Goal: Navigation & Orientation: Find specific page/section

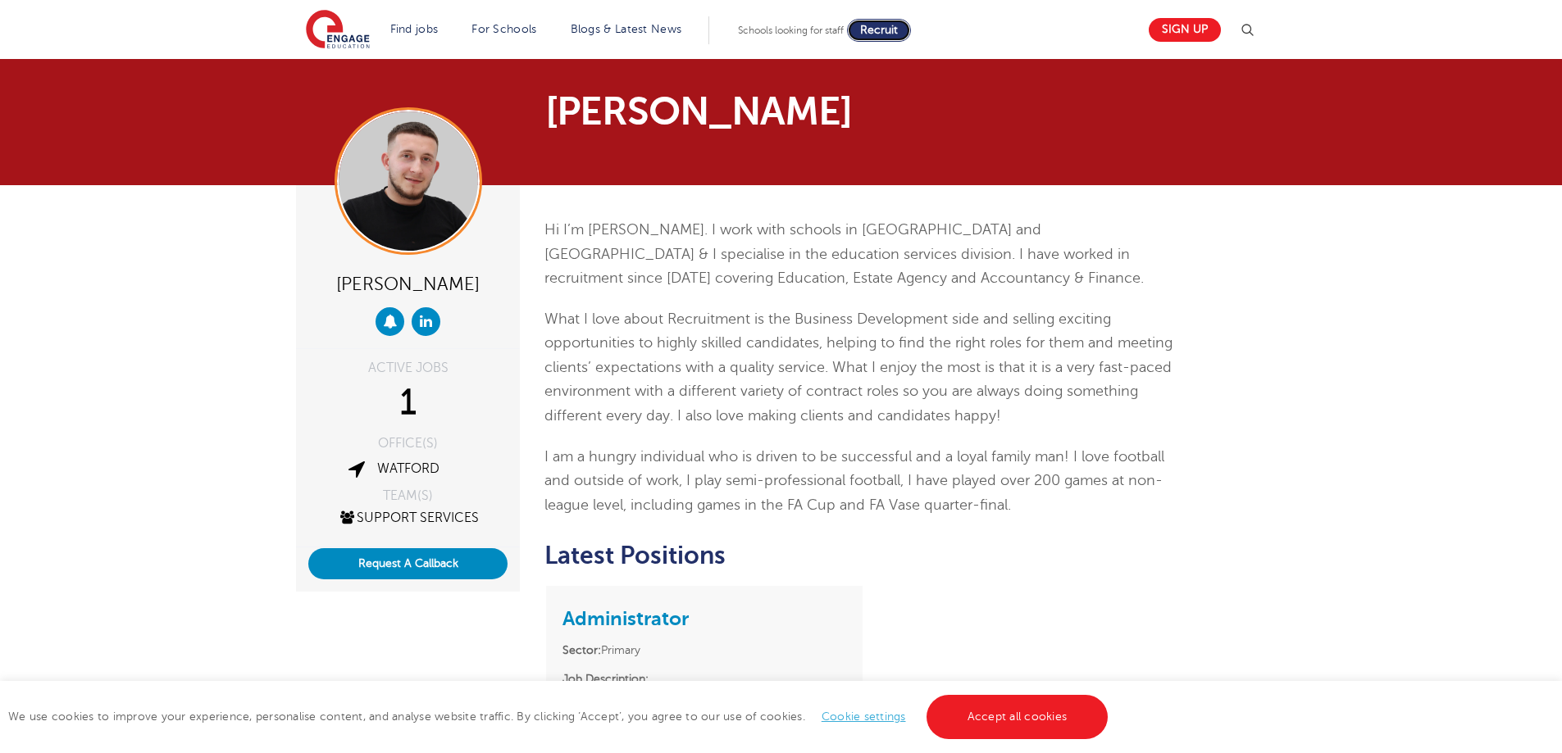
click at [889, 26] on span "Recruit" at bounding box center [879, 30] width 38 height 12
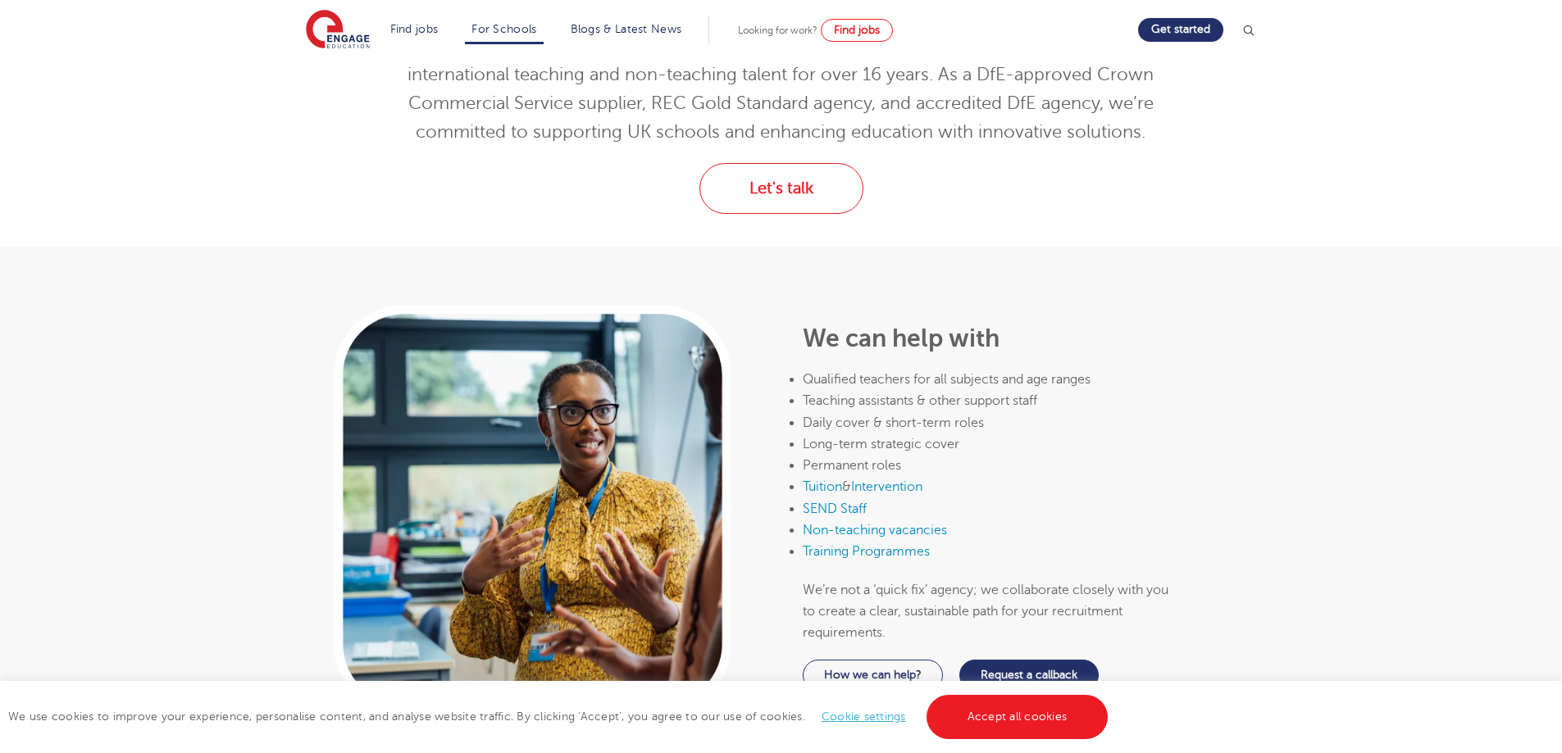
scroll to position [656, 0]
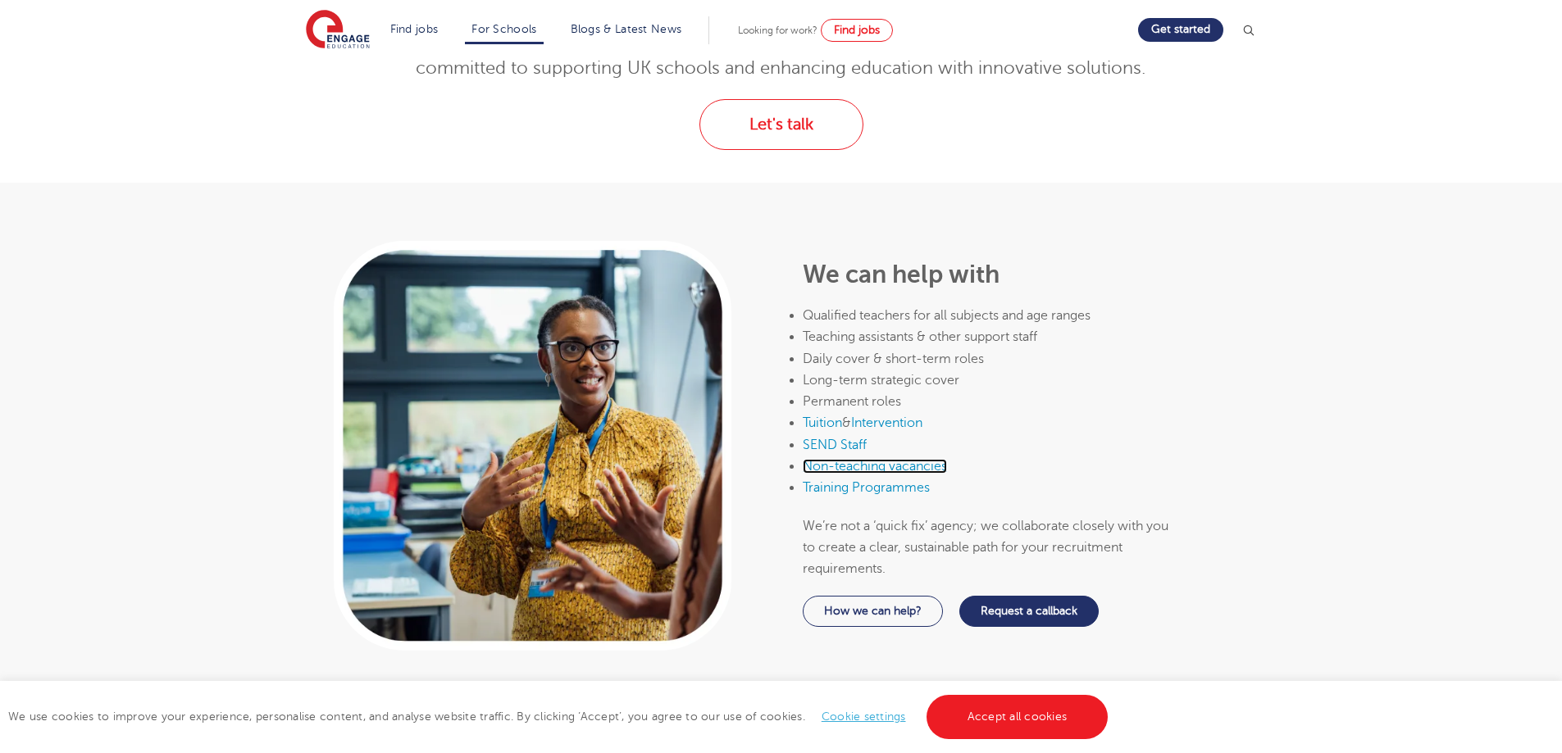
click at [917, 468] on link "Non-teaching vacancies" at bounding box center [875, 466] width 144 height 15
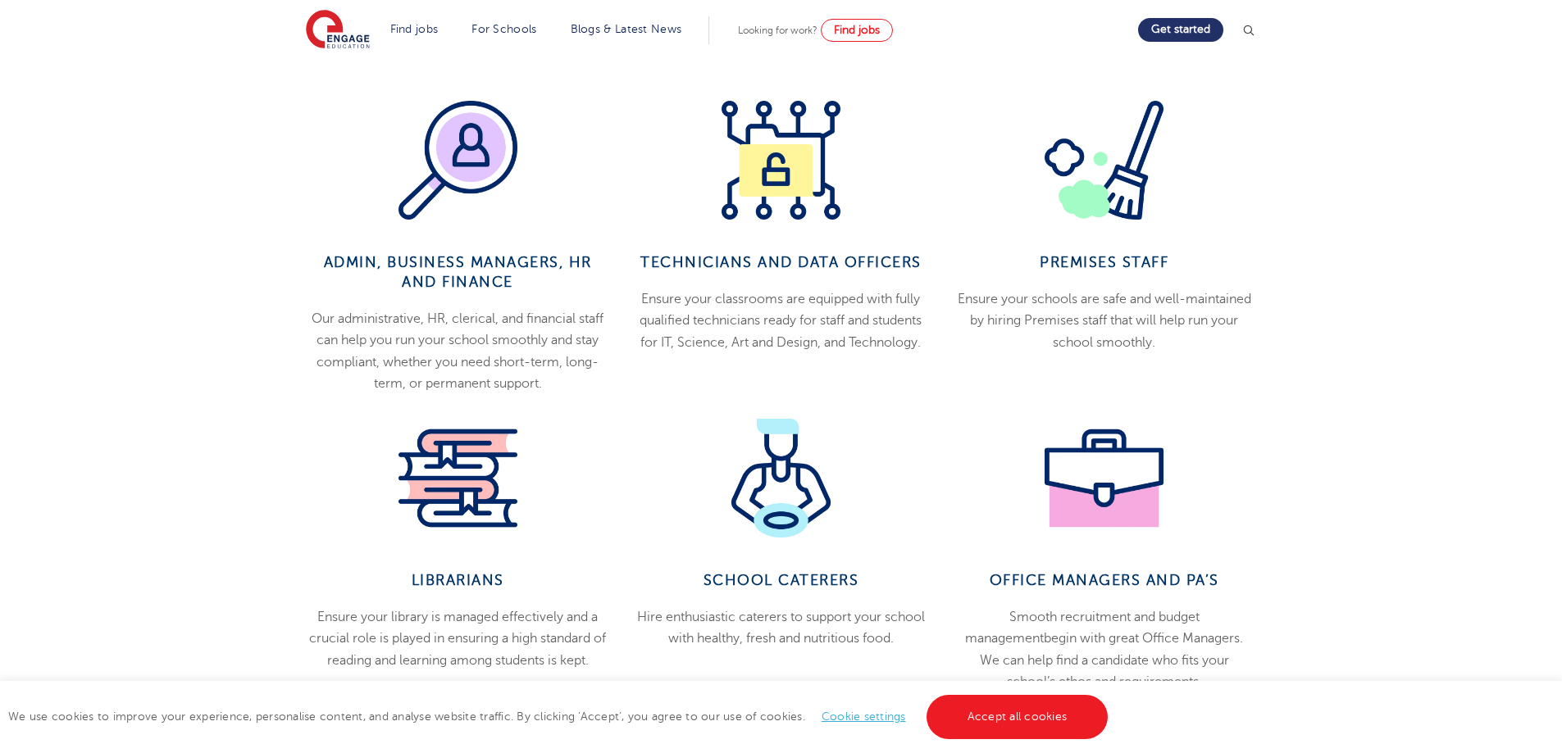
scroll to position [656, 0]
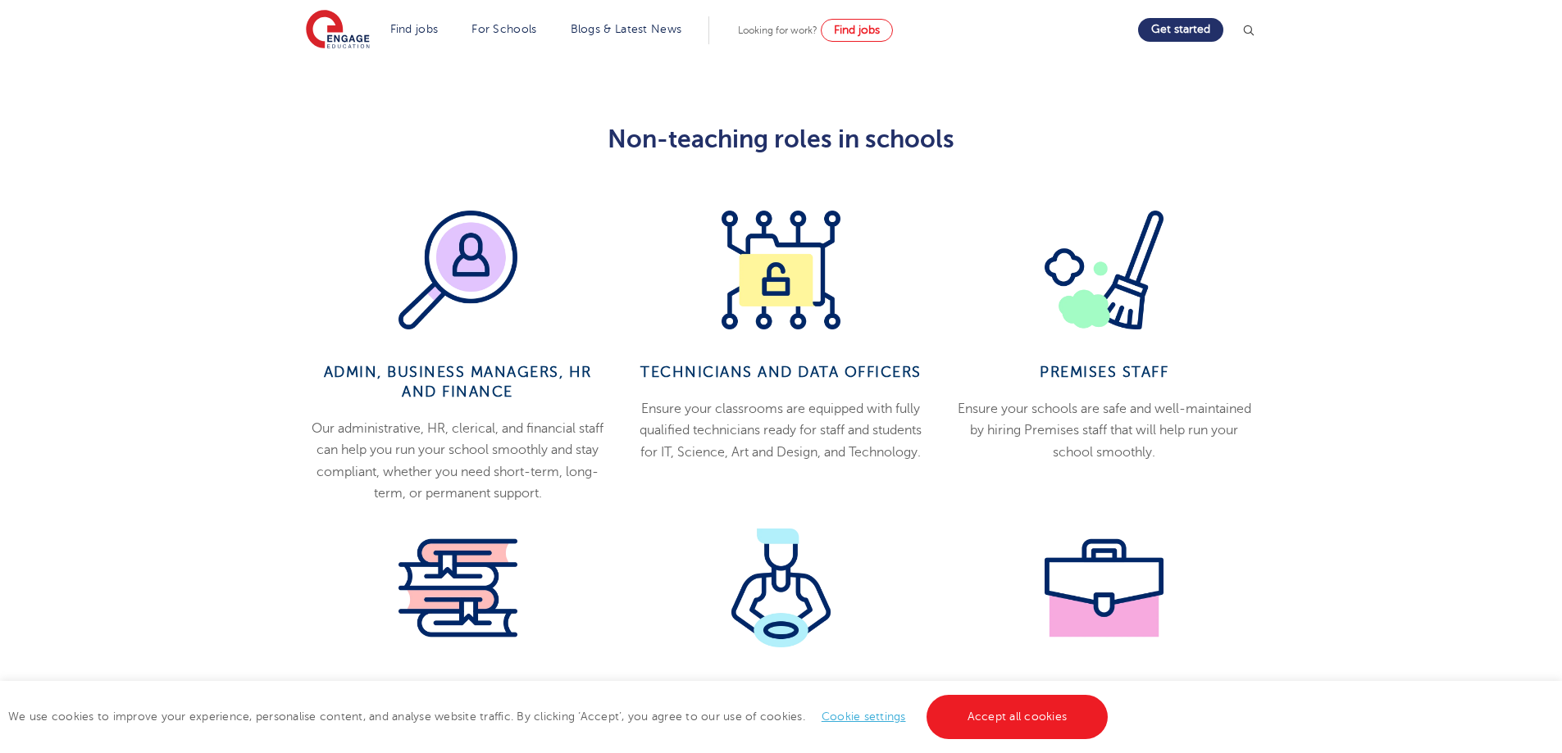
click at [796, 342] on div "Technicians and data officers Ensure your classrooms are equipped with fully qu…" at bounding box center [780, 358] width 323 height 294
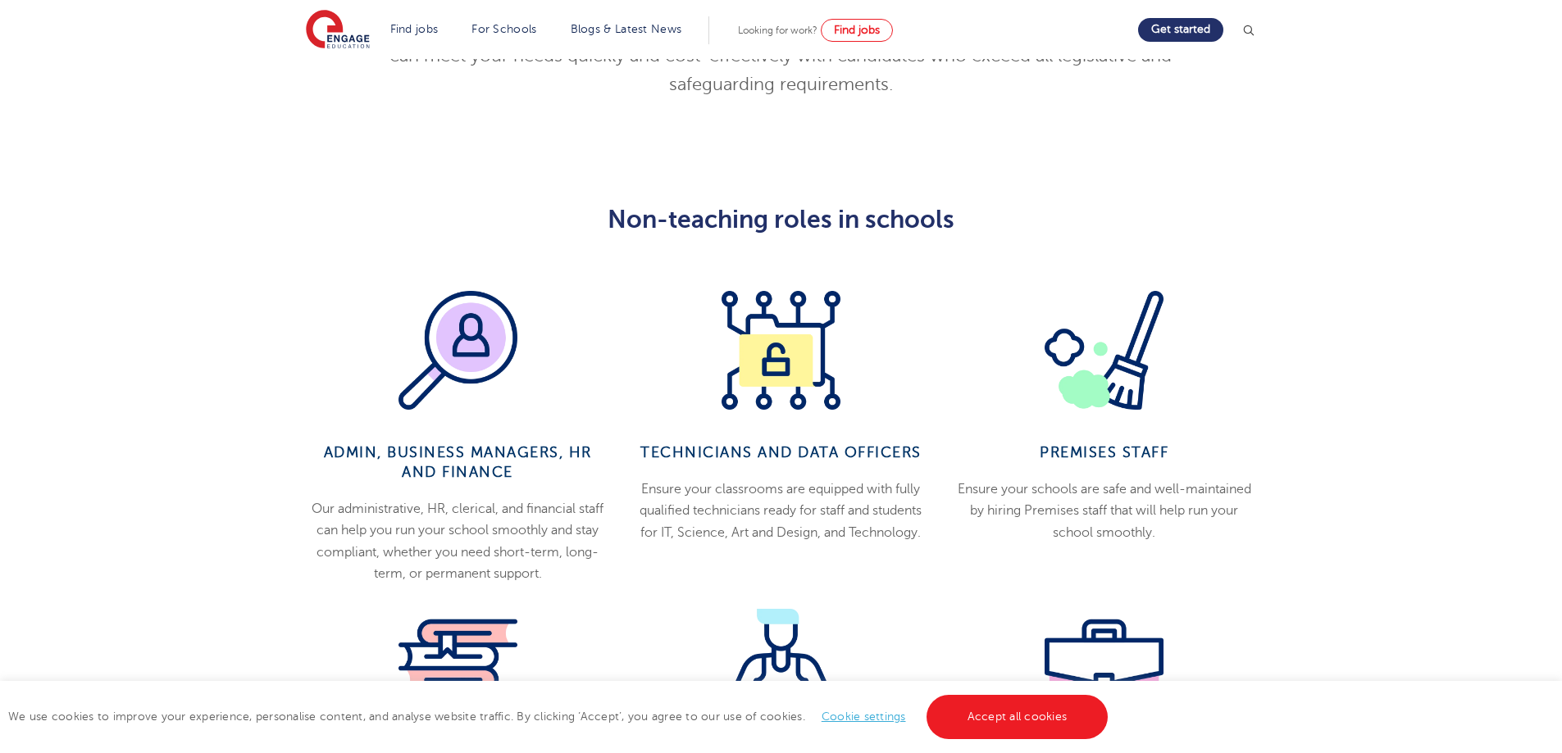
scroll to position [574, 0]
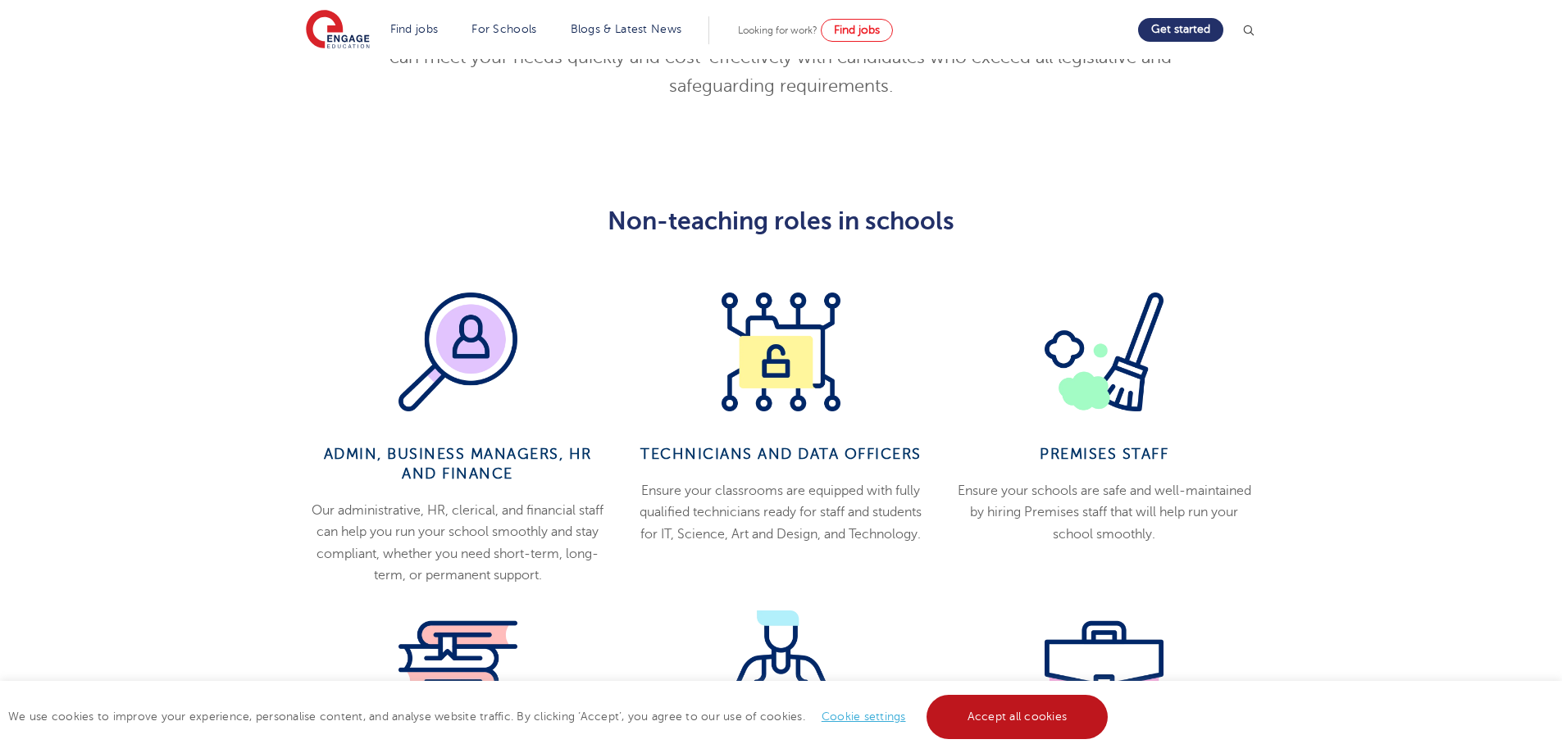
click at [999, 726] on link "Accept all cookies" at bounding box center [1017, 717] width 182 height 44
